Goal: Information Seeking & Learning: Learn about a topic

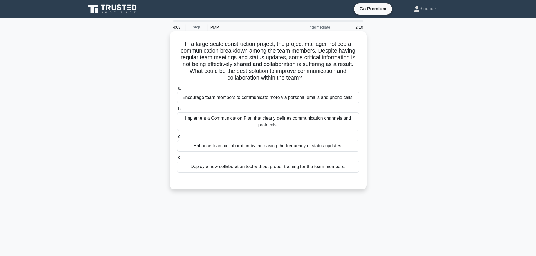
click at [272, 121] on div "Implement a Communication Plan that clearly defines communication channels and …" at bounding box center [268, 121] width 182 height 19
click at [177, 111] on input "b. Implement a Communication Plan that clearly defines communication channels a…" at bounding box center [177, 109] width 0 height 4
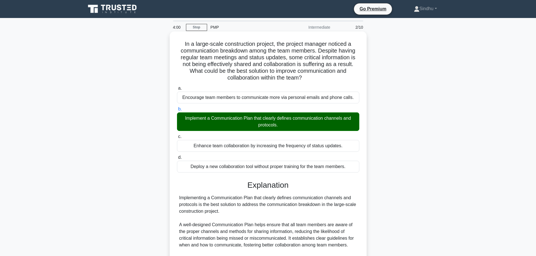
scroll to position [111, 0]
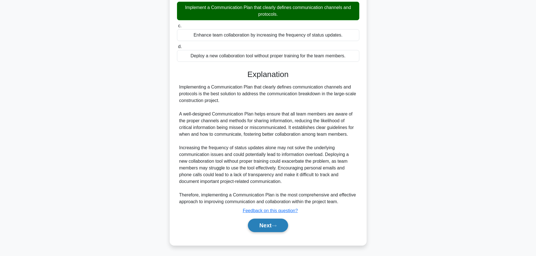
click at [257, 228] on button "Next" at bounding box center [268, 225] width 40 height 13
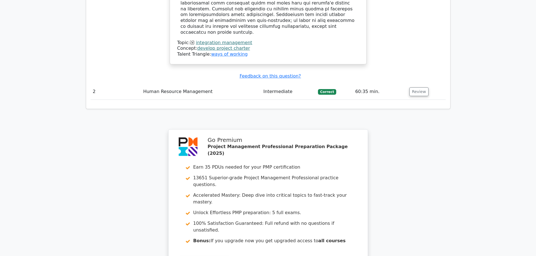
scroll to position [731, 0]
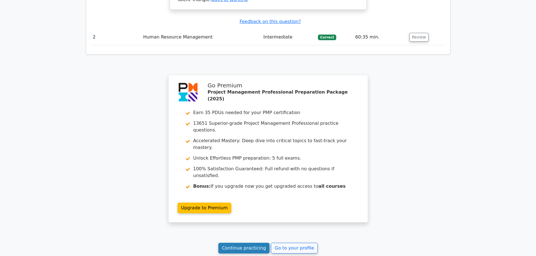
click at [245, 243] on link "Continue practicing" at bounding box center [243, 248] width 51 height 11
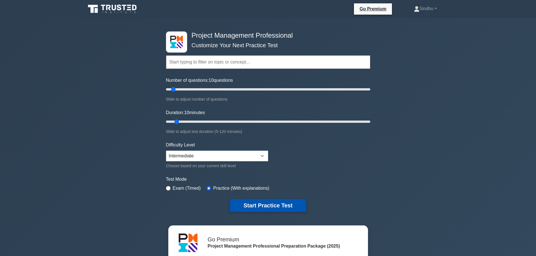
click at [261, 205] on button "Start Practice Test" at bounding box center [268, 205] width 76 height 13
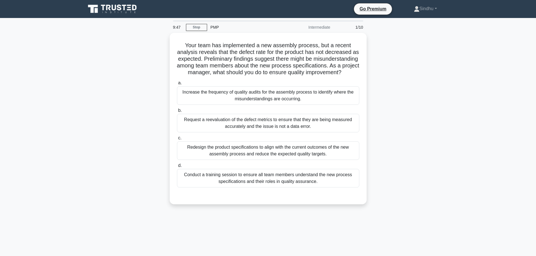
drag, startPoint x: 294, startPoint y: 77, endPoint x: 147, endPoint y: 44, distance: 151.7
click at [147, 44] on div "Your team has implemented a new assembly process, but a recent analysis reveals…" at bounding box center [267, 122] width 371 height 178
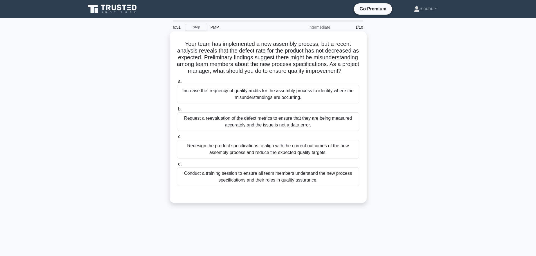
click at [260, 186] on div "Conduct a training session to ensure all team members understand the new proces…" at bounding box center [268, 177] width 182 height 19
click at [177, 166] on input "d. Conduct a training session to ensure all team members understand the new pro…" at bounding box center [177, 165] width 0 height 4
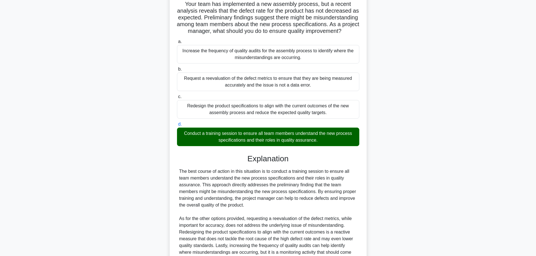
scroll to position [104, 0]
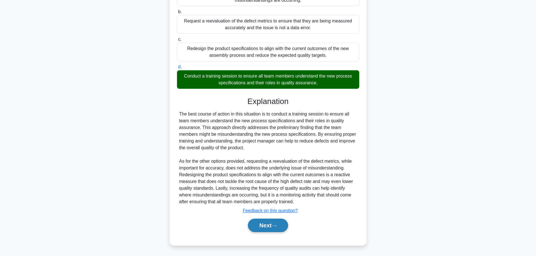
click at [255, 229] on button "Next" at bounding box center [268, 225] width 40 height 13
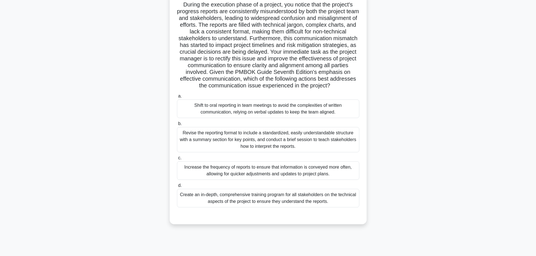
scroll to position [48, 0]
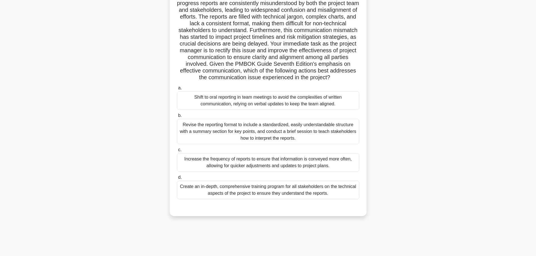
click at [270, 137] on div "Revise the reporting format to include a standardized, easily understandable st…" at bounding box center [268, 131] width 182 height 25
click at [177, 118] on input "b. Revise the reporting format to include a standardized, easily understandable…" at bounding box center [177, 116] width 0 height 4
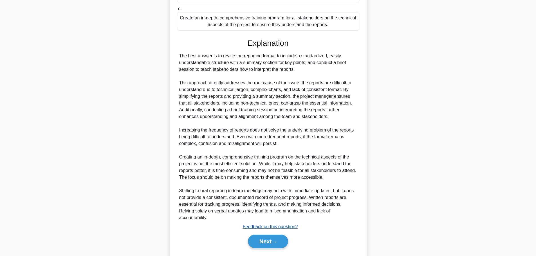
scroll to position [239, 0]
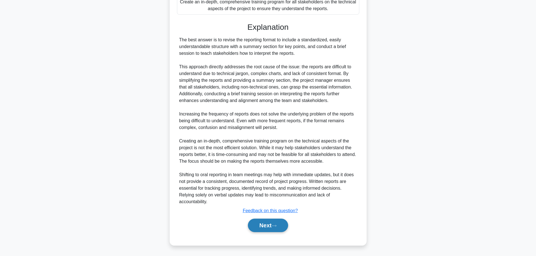
click at [260, 221] on button "Next" at bounding box center [268, 225] width 40 height 13
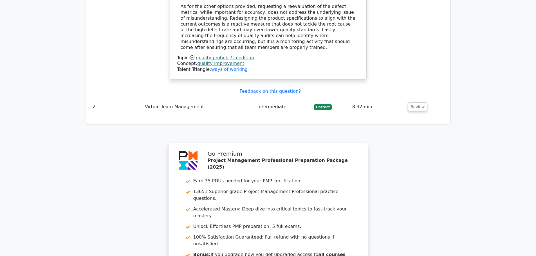
scroll to position [774, 0]
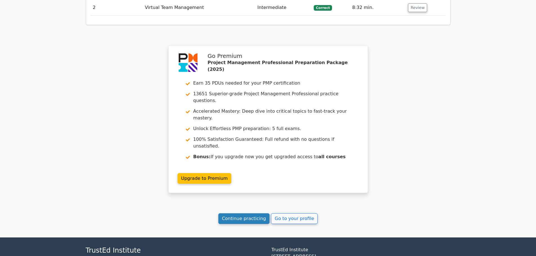
click at [246, 213] on link "Continue practicing" at bounding box center [243, 218] width 51 height 11
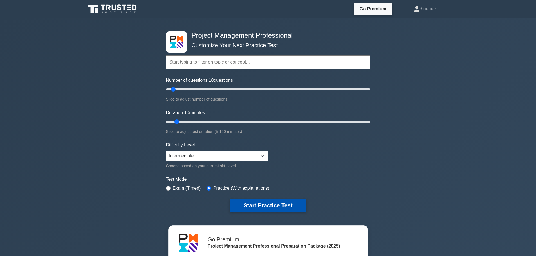
click at [253, 202] on button "Start Practice Test" at bounding box center [268, 205] width 76 height 13
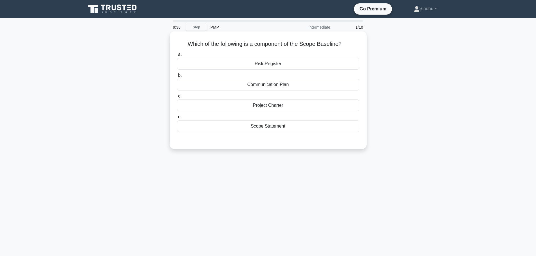
click at [273, 128] on div "Scope Statement" at bounding box center [268, 126] width 182 height 12
click at [177, 119] on input "d. Scope Statement" at bounding box center [177, 117] width 0 height 4
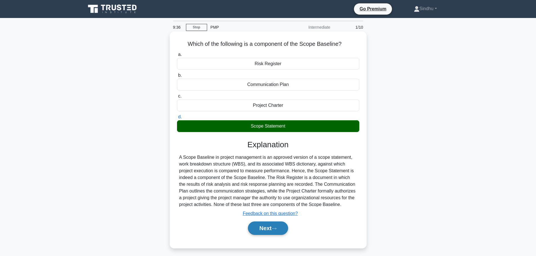
click at [265, 230] on button "Next" at bounding box center [268, 228] width 40 height 13
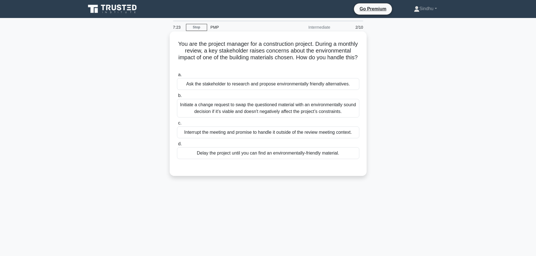
click at [264, 111] on div "Initiate a change request to swap the questioned material with an environmental…" at bounding box center [268, 108] width 182 height 19
click at [177, 98] on input "b. Initiate a change request to swap the questioned material with an environmen…" at bounding box center [177, 96] width 0 height 4
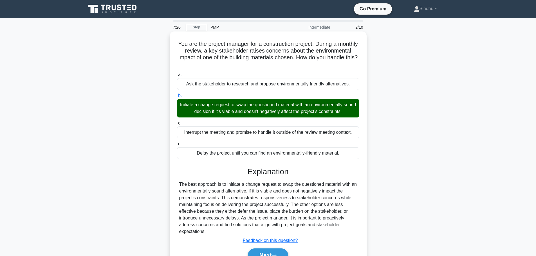
scroll to position [48, 0]
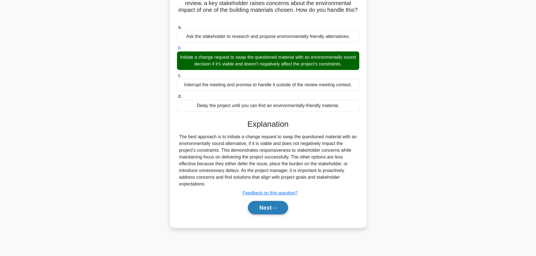
click at [264, 206] on button "Next" at bounding box center [268, 207] width 40 height 13
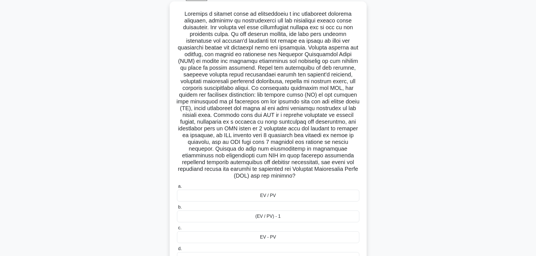
scroll to position [66, 0]
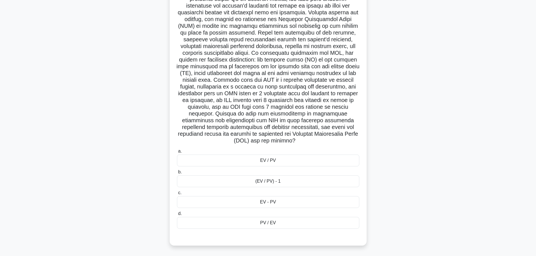
click at [276, 162] on div "EV / PV" at bounding box center [268, 161] width 182 height 12
click at [177, 153] on input "a. EV / PV" at bounding box center [177, 152] width 0 height 4
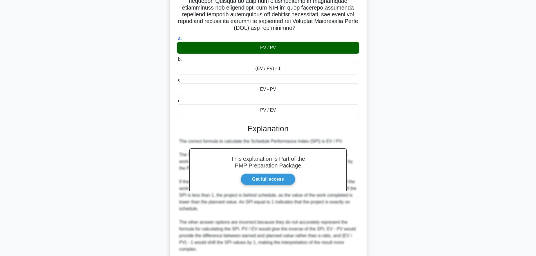
scroll to position [226, 0]
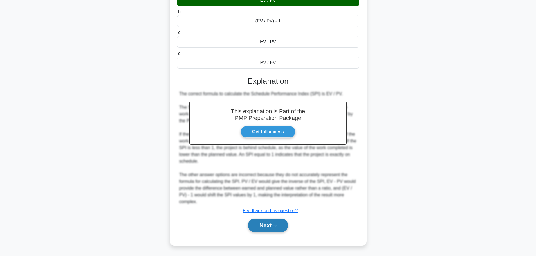
click at [264, 226] on button "Next" at bounding box center [268, 225] width 40 height 13
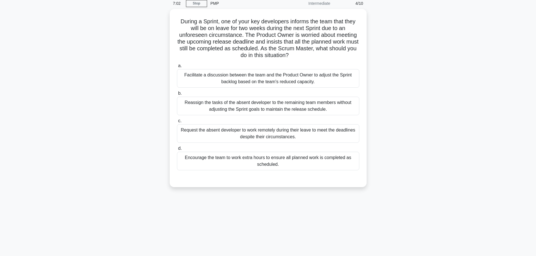
scroll to position [0, 0]
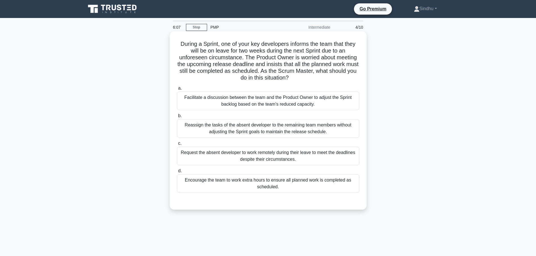
click at [279, 127] on div "Reassign the tasks of the absent developer to the remaining team members withou…" at bounding box center [268, 128] width 182 height 19
click at [177, 118] on input "b. Reassign the tasks of the absent developer to the remaining team members wit…" at bounding box center [177, 116] width 0 height 4
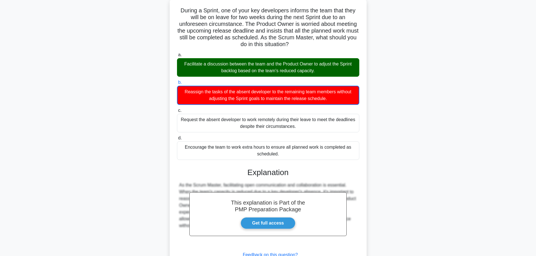
scroll to position [78, 0]
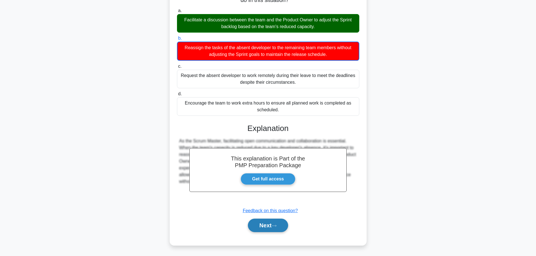
click at [276, 226] on icon at bounding box center [273, 225] width 5 height 3
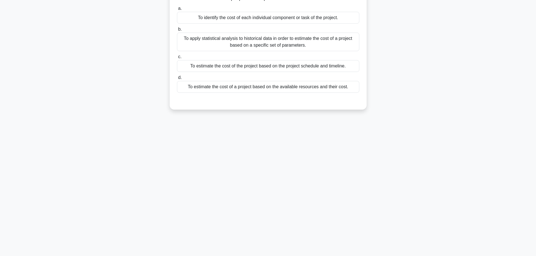
scroll to position [0, 0]
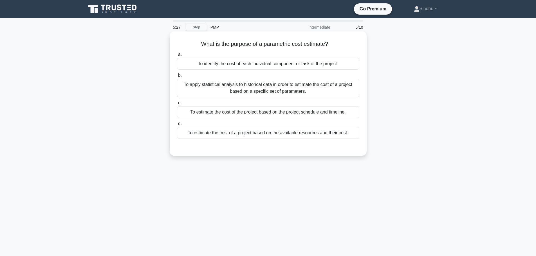
click at [281, 88] on div "To apply statistical analysis to historical data in order to estimate the cost …" at bounding box center [268, 88] width 182 height 19
click at [177, 77] on input "b. To apply statistical analysis to historical data in order to estimate the co…" at bounding box center [177, 76] width 0 height 4
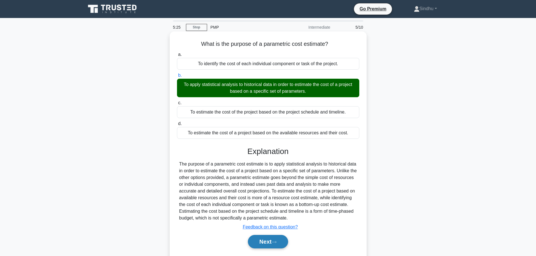
click at [260, 242] on button "Next" at bounding box center [268, 241] width 40 height 13
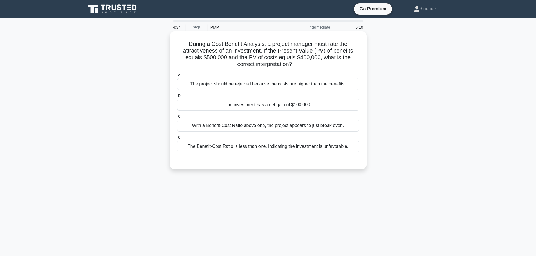
click at [285, 107] on div "The investment has a net gain of $100,000." at bounding box center [268, 105] width 182 height 12
click at [177, 98] on input "b. The investment has a net gain of $100,000." at bounding box center [177, 96] width 0 height 4
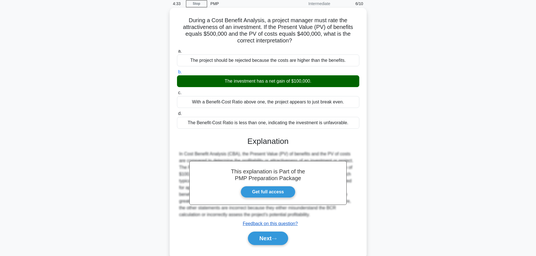
scroll to position [48, 0]
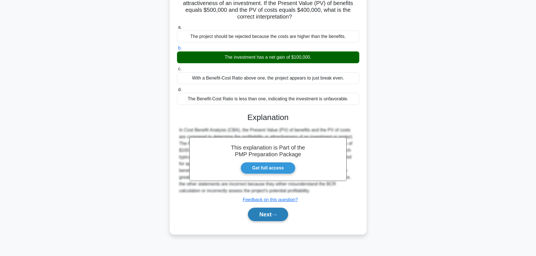
click at [269, 214] on button "Next" at bounding box center [268, 214] width 40 height 13
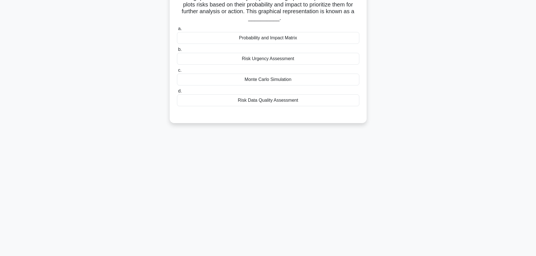
scroll to position [0, 0]
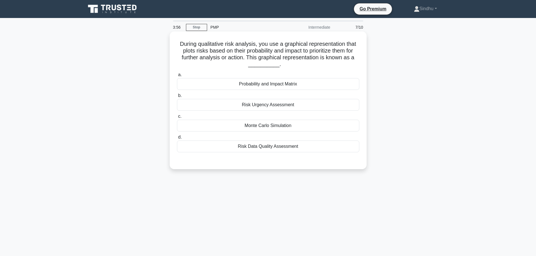
click at [276, 88] on div "Probability and Impact Matrix" at bounding box center [268, 84] width 182 height 12
click at [177, 77] on input "a. Probability and Impact Matrix" at bounding box center [177, 75] width 0 height 4
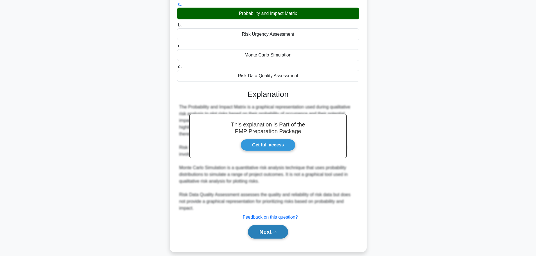
click at [254, 231] on button "Next" at bounding box center [268, 231] width 40 height 13
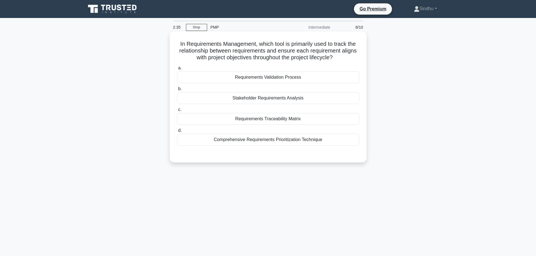
click at [291, 78] on div "Requirements Validation Process" at bounding box center [268, 77] width 182 height 12
click at [177, 70] on input "a. Requirements Validation Process" at bounding box center [177, 68] width 0 height 4
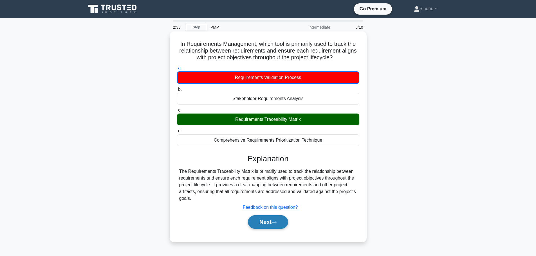
click at [267, 223] on button "Next" at bounding box center [268, 221] width 40 height 13
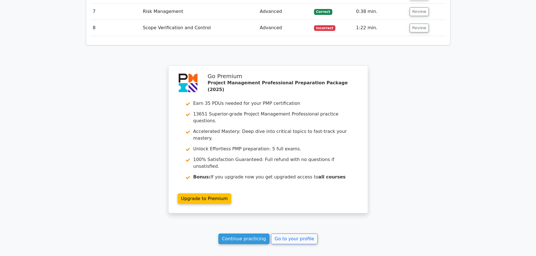
scroll to position [822, 0]
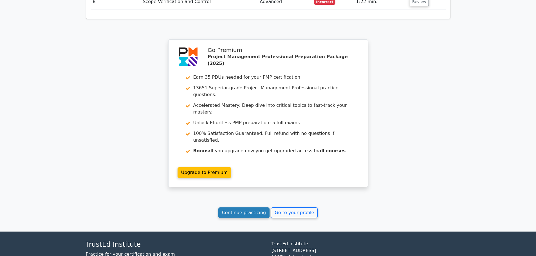
click at [251, 208] on link "Continue practicing" at bounding box center [243, 213] width 51 height 11
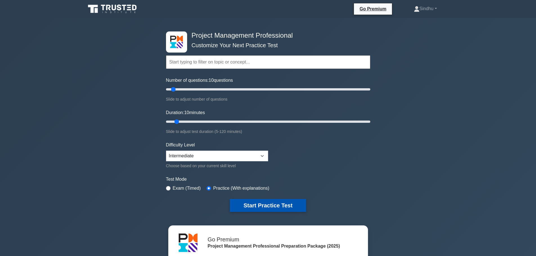
click at [253, 202] on button "Start Practice Test" at bounding box center [268, 205] width 76 height 13
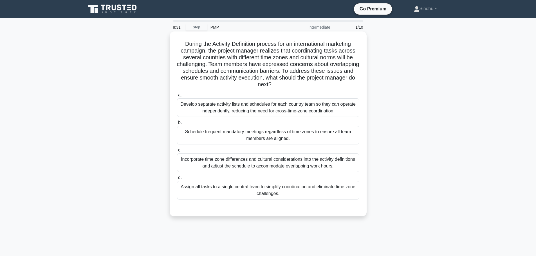
click at [276, 168] on div "Incorporate time zone differences and cultural considerations into the activity…" at bounding box center [268, 163] width 182 height 19
click at [177, 152] on input "c. Incorporate time zone differences and cultural considerations into the activ…" at bounding box center [177, 150] width 0 height 4
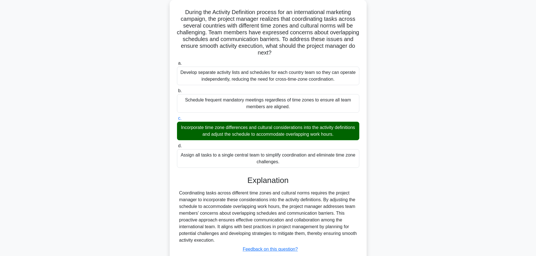
scroll to position [71, 0]
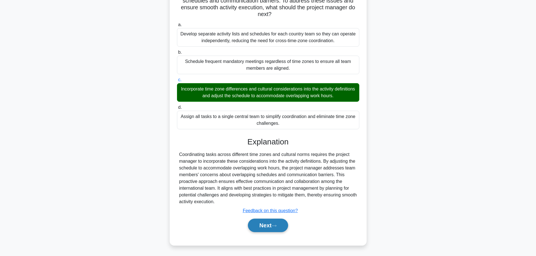
click at [264, 224] on button "Next" at bounding box center [268, 225] width 40 height 13
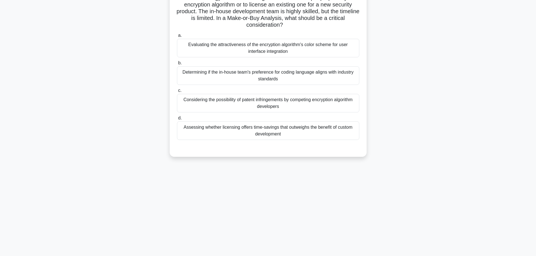
scroll to position [0, 0]
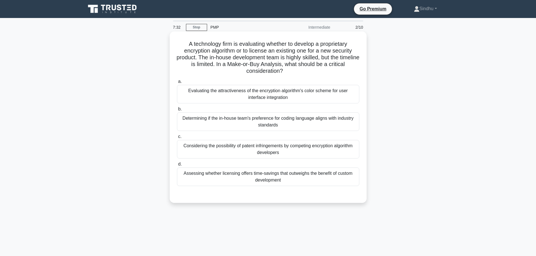
click at [300, 126] on div "Determining if the in-house team's preference for coding language aligns with i…" at bounding box center [268, 121] width 182 height 19
click at [177, 111] on input "b. Determining if the in-house team's preference for coding language aligns wit…" at bounding box center [177, 109] width 0 height 4
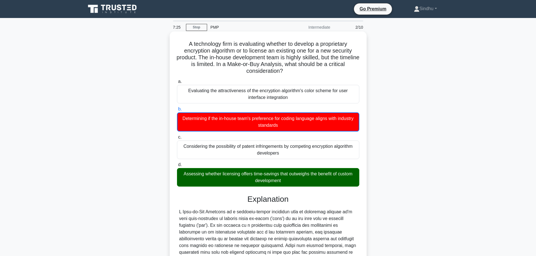
scroll to position [139, 0]
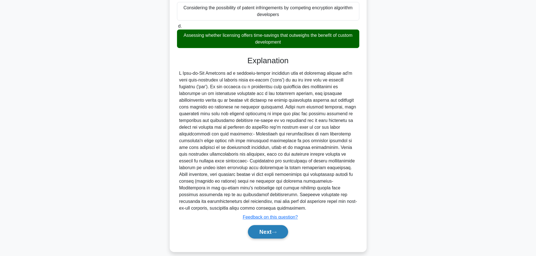
click at [264, 229] on button "Next" at bounding box center [268, 231] width 40 height 13
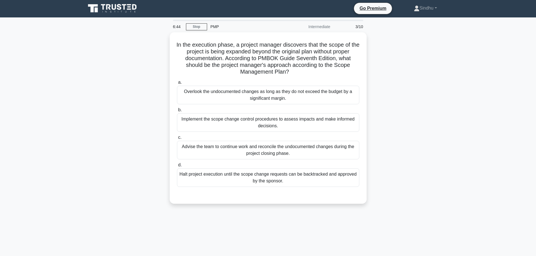
scroll to position [0, 0]
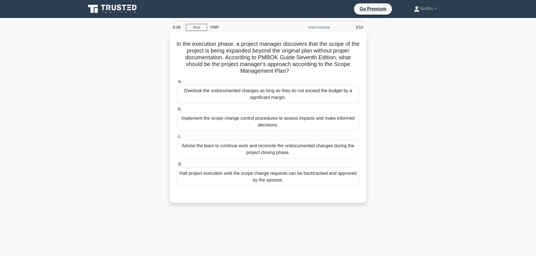
click at [224, 126] on div "Implement the scope change control procedures to assess impacts and make inform…" at bounding box center [268, 121] width 182 height 19
click at [177, 111] on input "b. Implement the scope change control procedures to assess impacts and make inf…" at bounding box center [177, 109] width 0 height 4
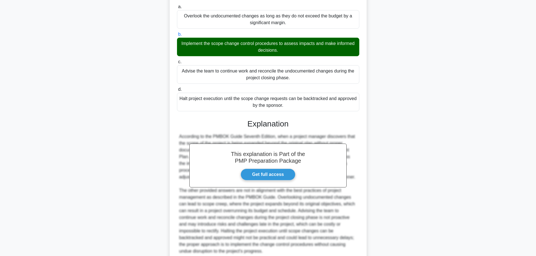
scroll to position [125, 0]
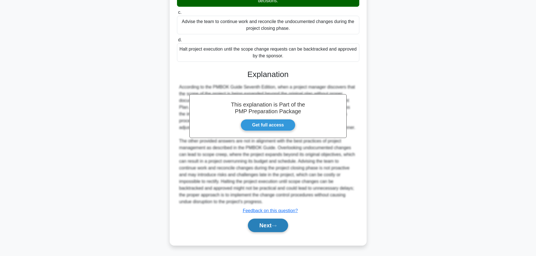
click at [259, 228] on button "Next" at bounding box center [268, 225] width 40 height 13
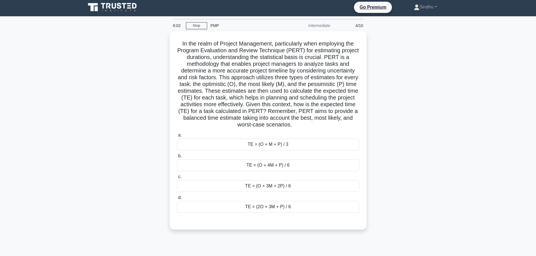
scroll to position [0, 0]
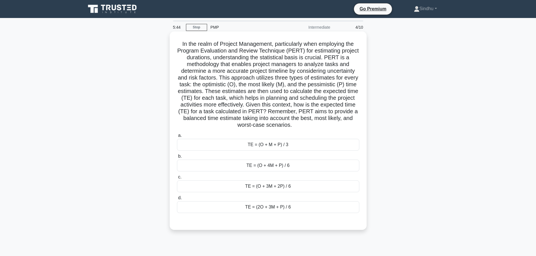
click at [278, 149] on div "TE = (O + M + P) / 3" at bounding box center [268, 145] width 182 height 12
click at [177, 138] on input "a. TE = (O + M + P) / 3" at bounding box center [177, 136] width 0 height 4
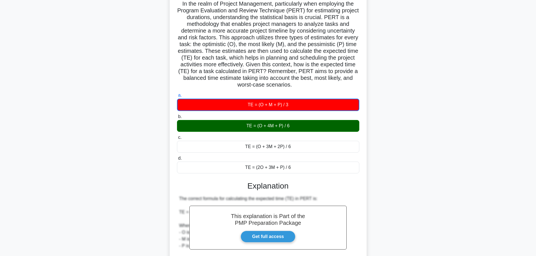
scroll to position [141, 0]
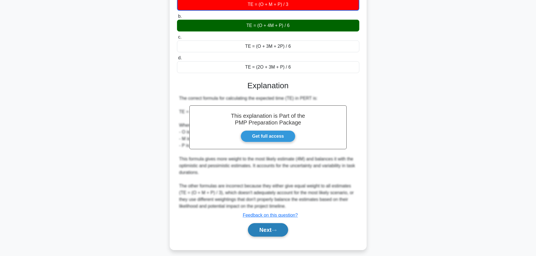
click at [266, 225] on button "Next" at bounding box center [268, 229] width 40 height 13
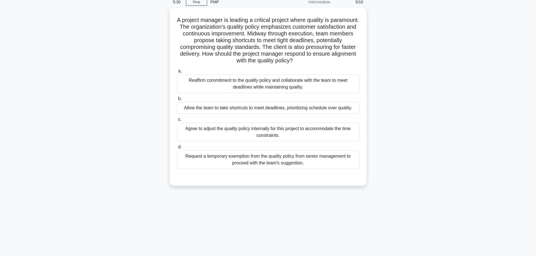
scroll to position [0, 0]
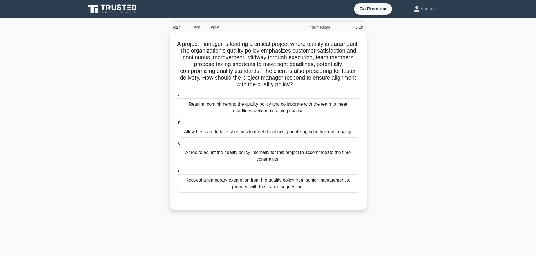
click at [256, 115] on div "Reaffirm commitment to the quality policy and collaborate with the team to meet…" at bounding box center [268, 107] width 182 height 19
click at [177, 97] on input "a. Reaffirm commitment to the quality policy and collaborate with the team to m…" at bounding box center [177, 95] width 0 height 4
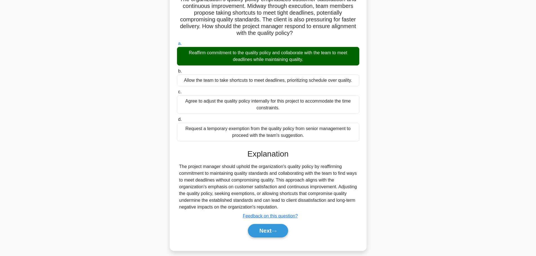
scroll to position [57, 0]
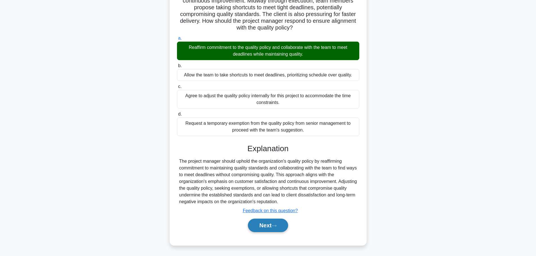
click at [262, 224] on button "Next" at bounding box center [268, 225] width 40 height 13
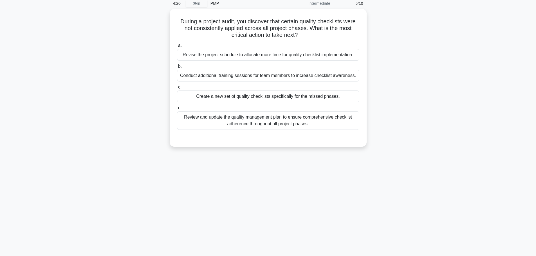
scroll to position [0, 0]
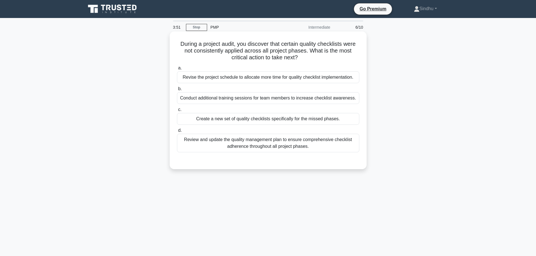
click at [255, 146] on div "Review and update the quality management plan to ensure comprehensive checklist…" at bounding box center [268, 143] width 182 height 19
click at [177, 132] on input "d. Review and update the quality management plan to ensure comprehensive checkl…" at bounding box center [177, 131] width 0 height 4
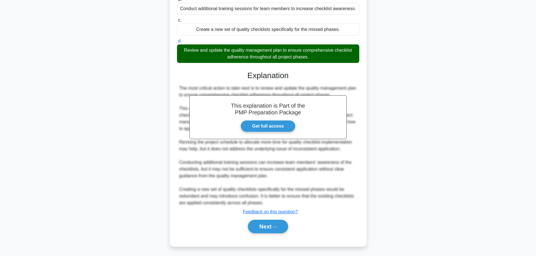
scroll to position [91, 0]
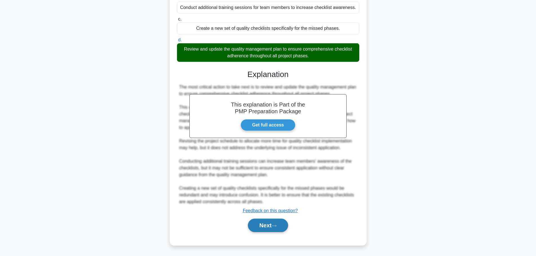
click at [265, 226] on button "Next" at bounding box center [268, 225] width 40 height 13
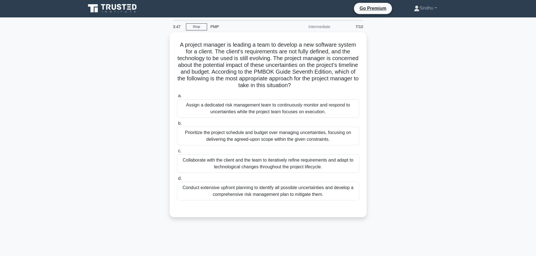
scroll to position [0, 0]
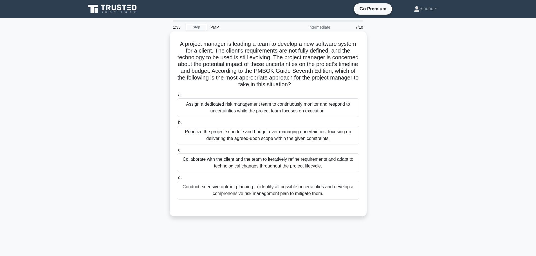
click at [256, 196] on div "Conduct extensive upfront planning to identify all possible uncertainties and d…" at bounding box center [268, 190] width 182 height 19
click at [177, 180] on input "d. Conduct extensive upfront planning to identify all possible uncertainties an…" at bounding box center [177, 178] width 0 height 4
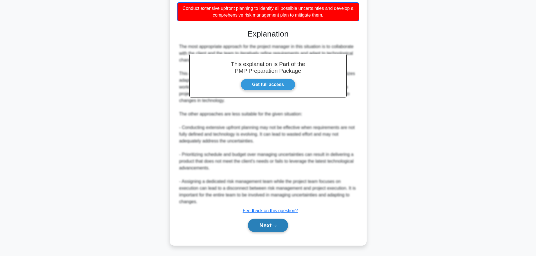
click at [251, 226] on button "Next" at bounding box center [268, 225] width 40 height 13
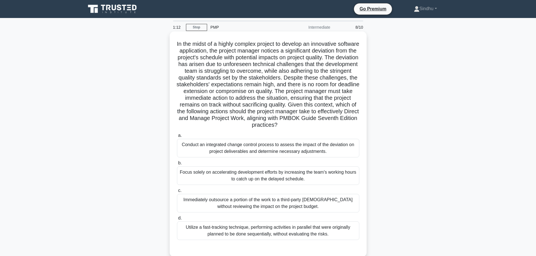
click at [249, 148] on div "Conduct an integrated change control process to assess the impact of the deviat…" at bounding box center [268, 148] width 182 height 19
click at [177, 138] on input "a. Conduct an integrated change control process to assess the impact of the dev…" at bounding box center [177, 136] width 0 height 4
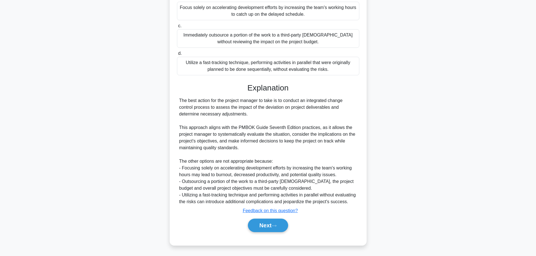
scroll to position [172, 0]
click at [259, 220] on button "Next" at bounding box center [268, 225] width 40 height 13
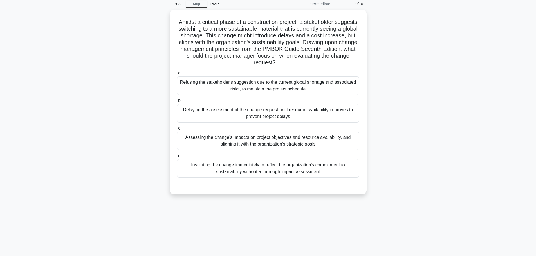
scroll to position [0, 0]
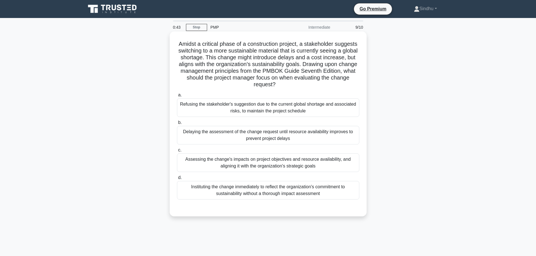
click at [245, 161] on div "Assessing the change's impacts on project objectives and resource availability,…" at bounding box center [268, 163] width 182 height 19
click at [177, 152] on input "c. Assessing the change's impacts on project objectives and resource availabili…" at bounding box center [177, 150] width 0 height 4
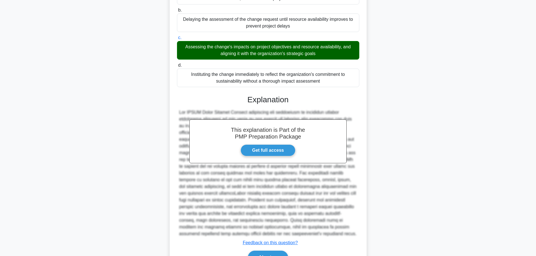
scroll to position [145, 0]
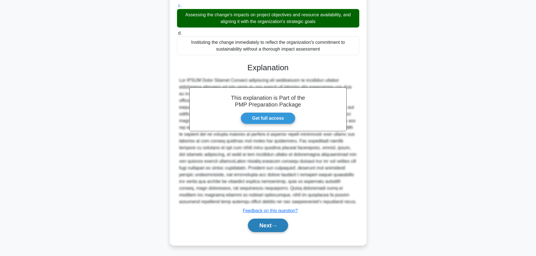
click at [260, 224] on button "Next" at bounding box center [268, 225] width 40 height 13
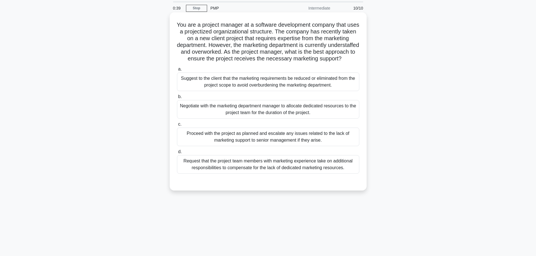
scroll to position [0, 0]
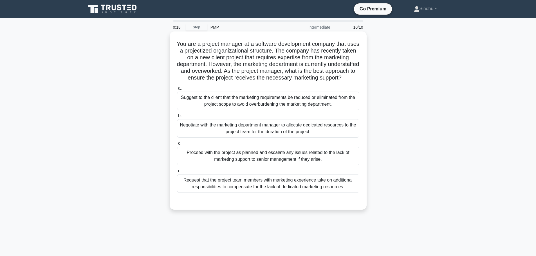
click at [322, 193] on div "Request that the project team members with marketing experience take on additio…" at bounding box center [268, 183] width 182 height 19
click at [177, 173] on input "d. Request that the project team members with marketing experience take on addi…" at bounding box center [177, 171] width 0 height 4
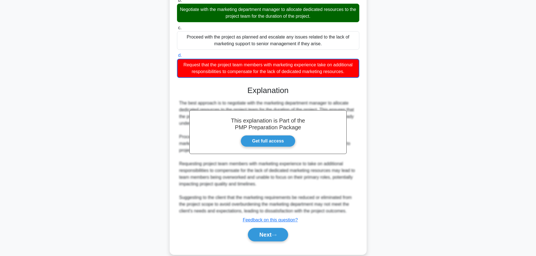
scroll to position [132, 0]
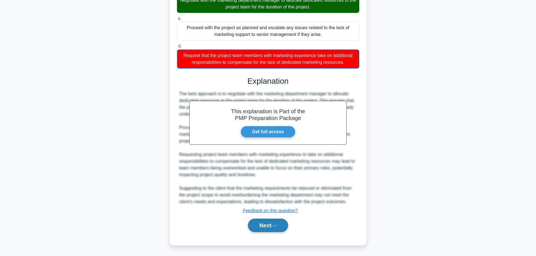
click at [250, 226] on button "Next" at bounding box center [268, 225] width 40 height 13
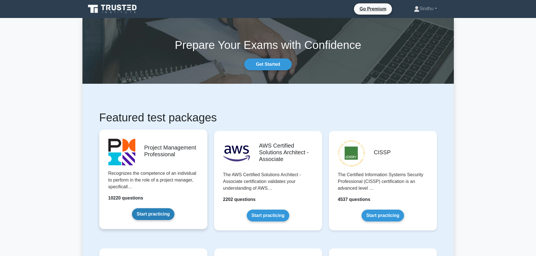
click at [156, 212] on link "Start practicing" at bounding box center [153, 214] width 42 height 12
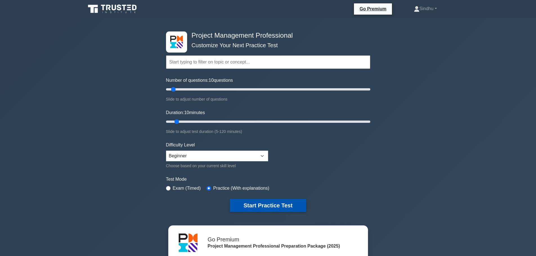
click at [267, 205] on button "Start Practice Test" at bounding box center [268, 205] width 76 height 13
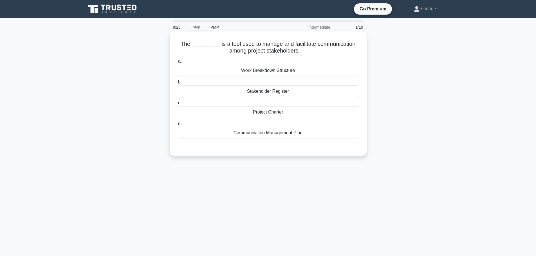
click at [301, 136] on div "Communication Management Plan" at bounding box center [268, 133] width 182 height 12
click at [177, 126] on input "d. Communication Management Plan" at bounding box center [177, 124] width 0 height 4
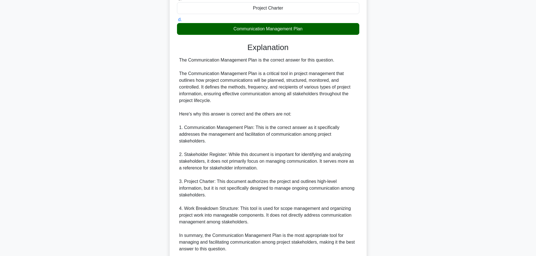
scroll to position [152, 0]
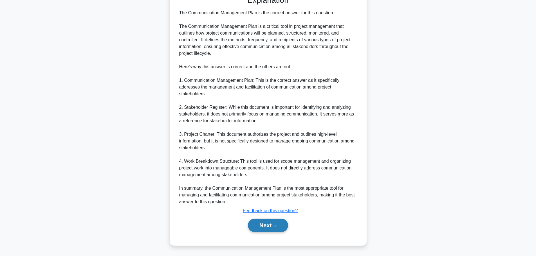
click at [254, 227] on button "Next" at bounding box center [268, 225] width 40 height 13
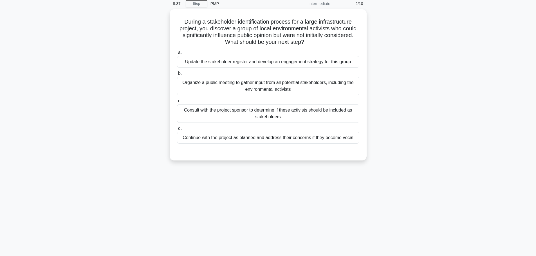
scroll to position [0, 0]
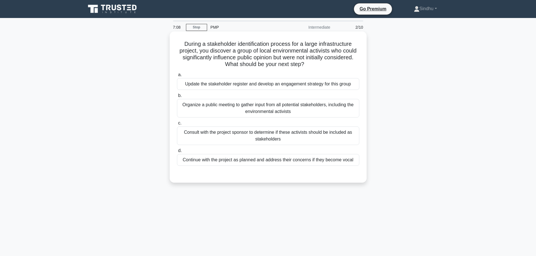
click at [257, 113] on div "Organize a public meeting to gather input from all potential stakeholders, incl…" at bounding box center [268, 108] width 182 height 19
click at [177, 98] on input "b. Organize a public meeting to gather input from all potential stakeholders, i…" at bounding box center [177, 96] width 0 height 4
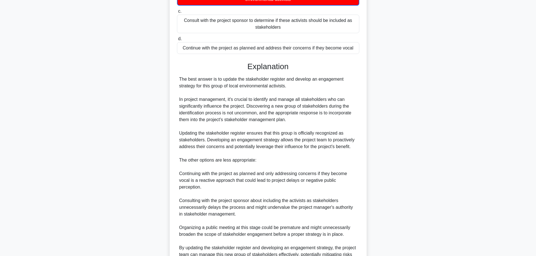
scroll to position [172, 0]
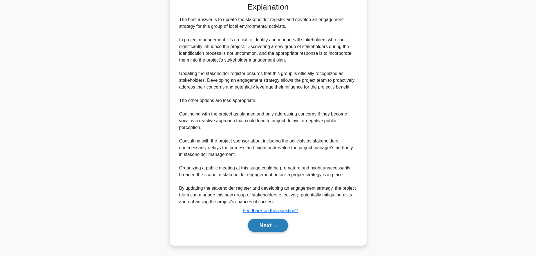
click at [267, 225] on button "Next" at bounding box center [268, 225] width 40 height 13
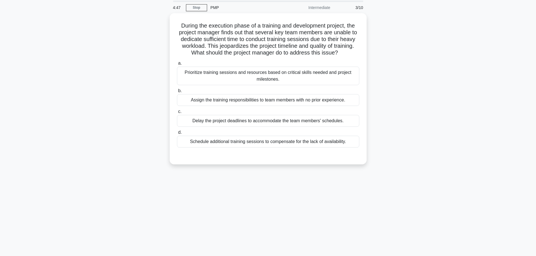
scroll to position [0, 0]
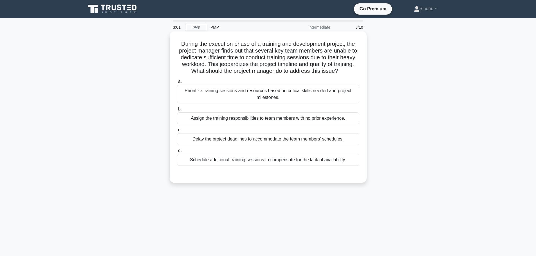
click at [198, 164] on div "Schedule additional training sessions to compensate for the lack of availabilit…" at bounding box center [268, 160] width 182 height 12
click at [177, 153] on input "d. Schedule additional training sessions to compensate for the lack of availabi…" at bounding box center [177, 151] width 0 height 4
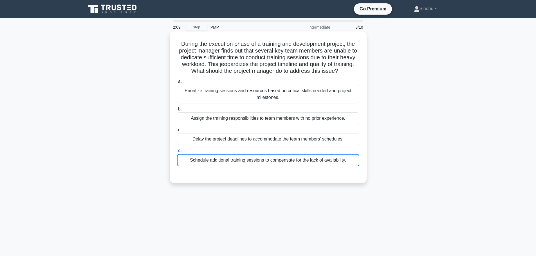
click at [214, 163] on div "Schedule additional training sessions to compensate for the lack of availabilit…" at bounding box center [268, 160] width 182 height 12
click at [177, 153] on input "d. Schedule additional training sessions to compensate for the lack of availabi…" at bounding box center [177, 151] width 0 height 4
drag, startPoint x: 214, startPoint y: 163, endPoint x: 206, endPoint y: 109, distance: 53.7
click at [214, 163] on div "Schedule additional training sessions to compensate for the lack of availabilit…" at bounding box center [268, 160] width 182 height 12
click at [177, 153] on input "d. Schedule additional training sessions to compensate for the lack of availabi…" at bounding box center [177, 151] width 0 height 4
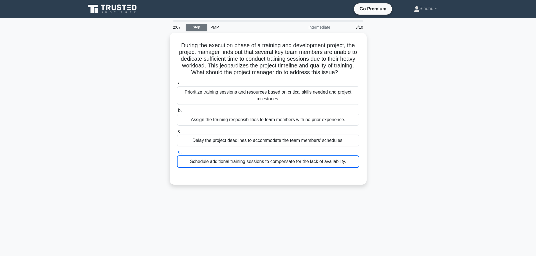
click at [201, 28] on link "Stop" at bounding box center [196, 27] width 21 height 7
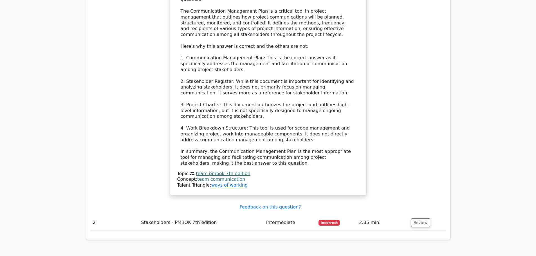
scroll to position [759, 0]
